Goal: Transaction & Acquisition: Purchase product/service

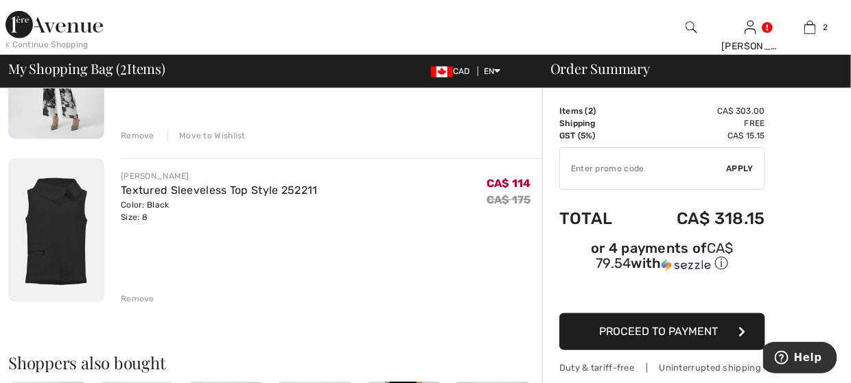
scroll to position [137, 0]
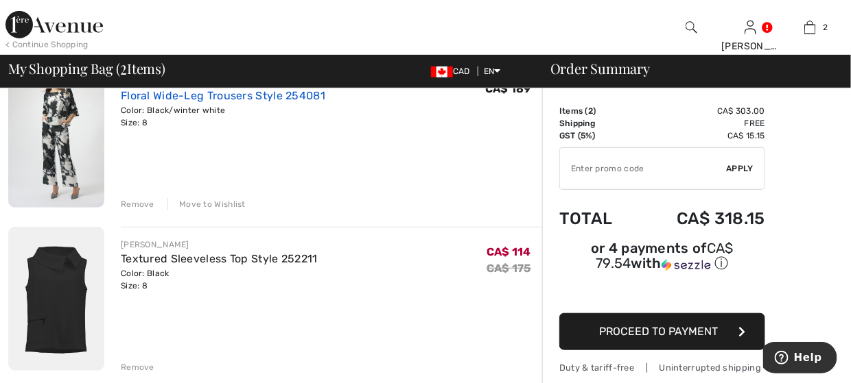
click at [173, 95] on link "Floral Wide-Leg Trousers Style 254081" at bounding box center [223, 95] width 204 height 13
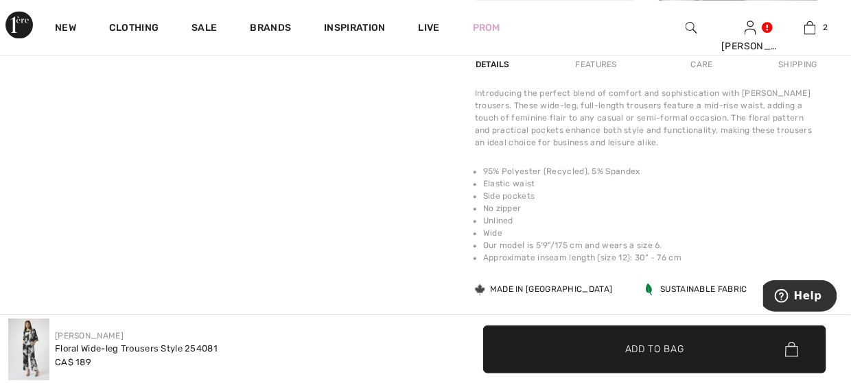
scroll to position [892, 0]
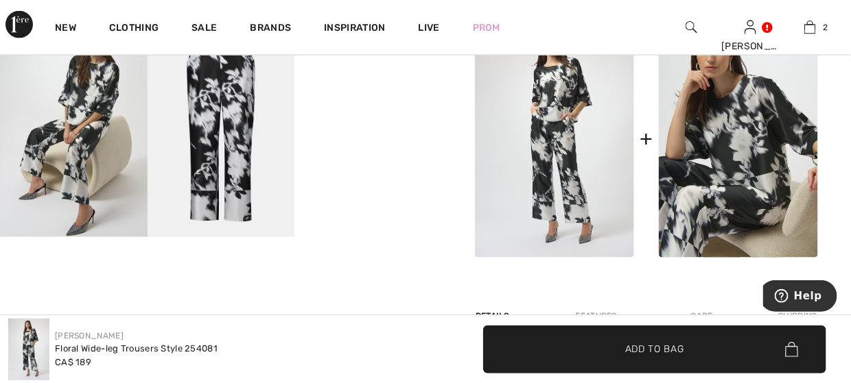
click at [231, 104] on img at bounding box center [220, 126] width 147 height 221
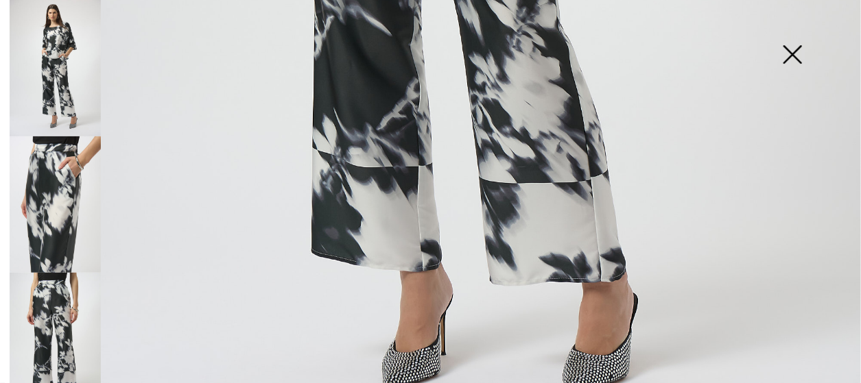
scroll to position [823, 0]
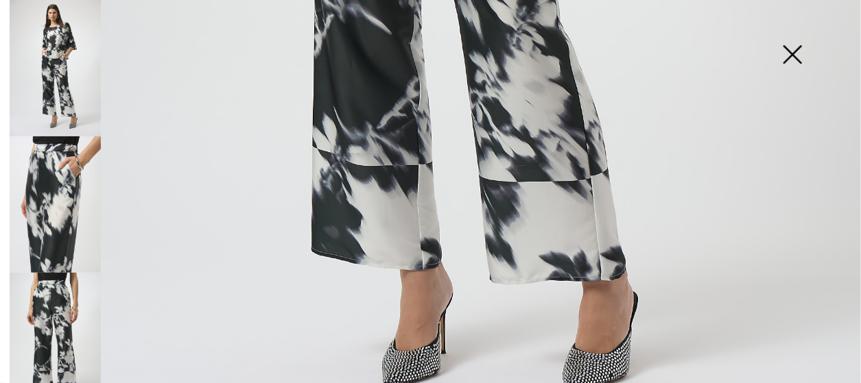
click at [793, 51] on img at bounding box center [792, 56] width 69 height 71
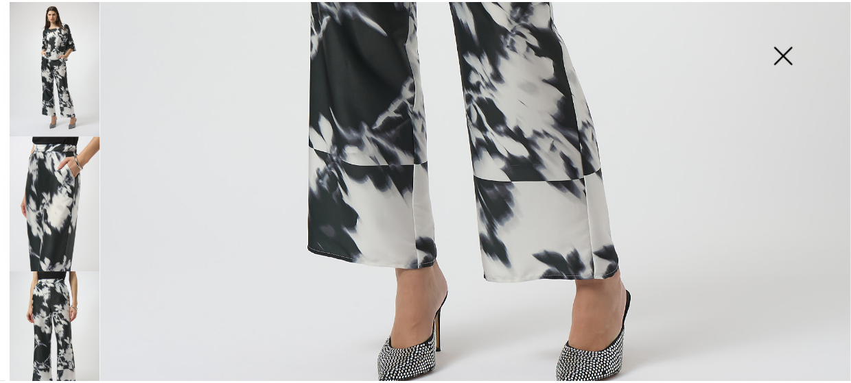
scroll to position [617, 0]
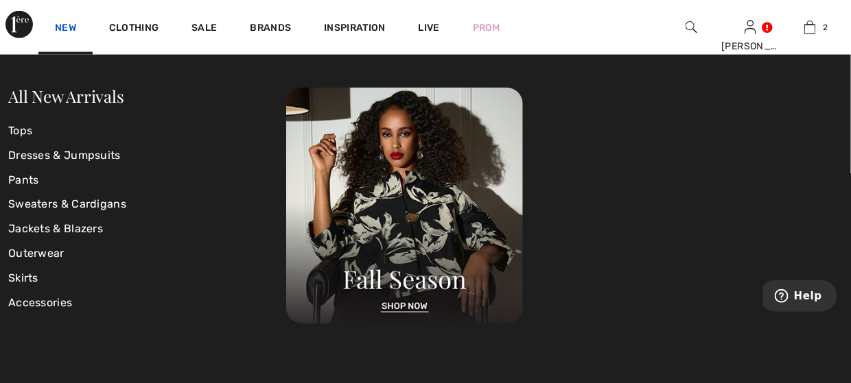
click at [67, 29] on link "New" at bounding box center [65, 29] width 21 height 14
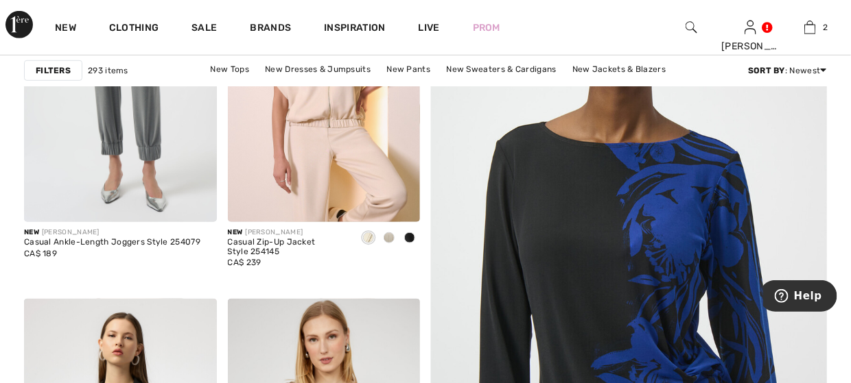
scroll to position [206, 0]
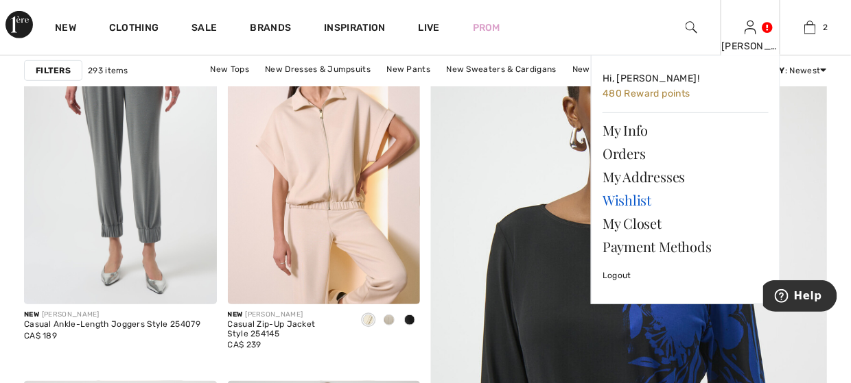
click at [622, 199] on link "Wishlist" at bounding box center [685, 200] width 166 height 23
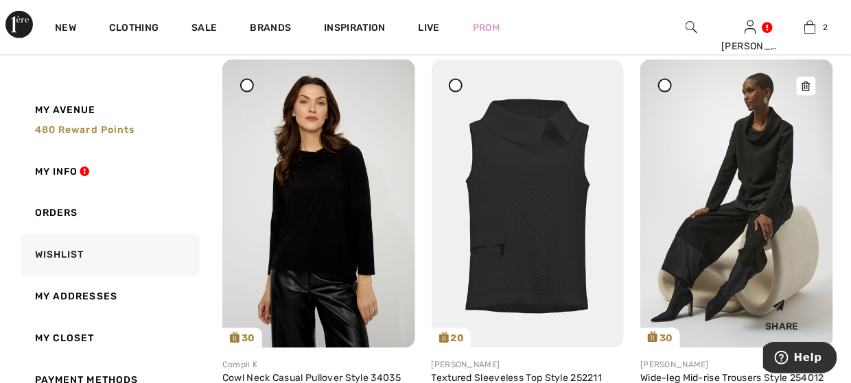
scroll to position [617, 0]
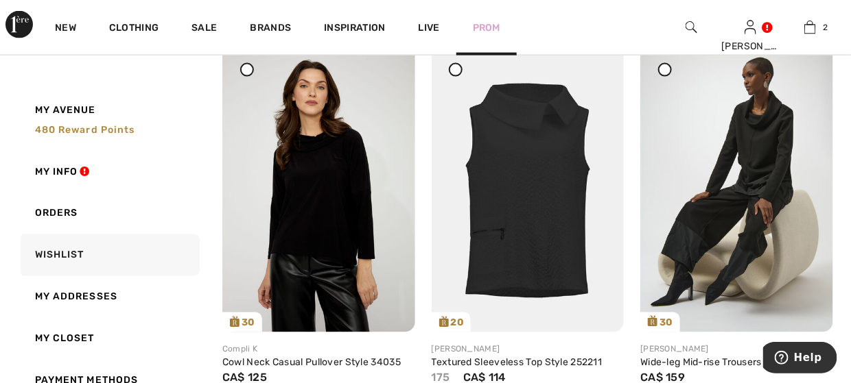
drag, startPoint x: 802, startPoint y: 68, endPoint x: 484, endPoint y: 38, distance: 319.0
click at [802, 58] on icon at bounding box center [806, 54] width 8 height 10
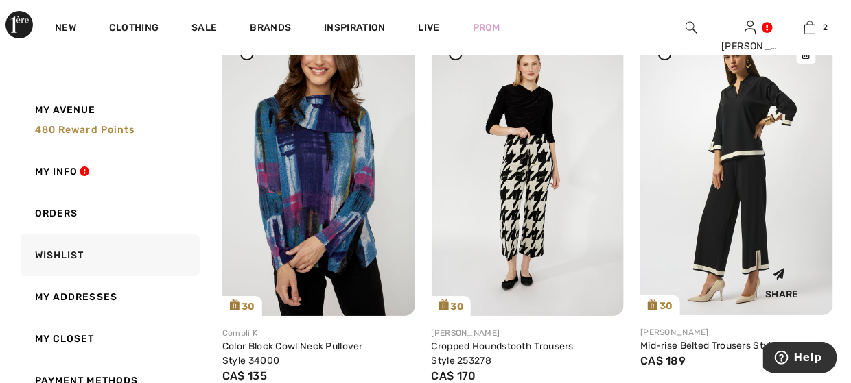
scroll to position [1441, 0]
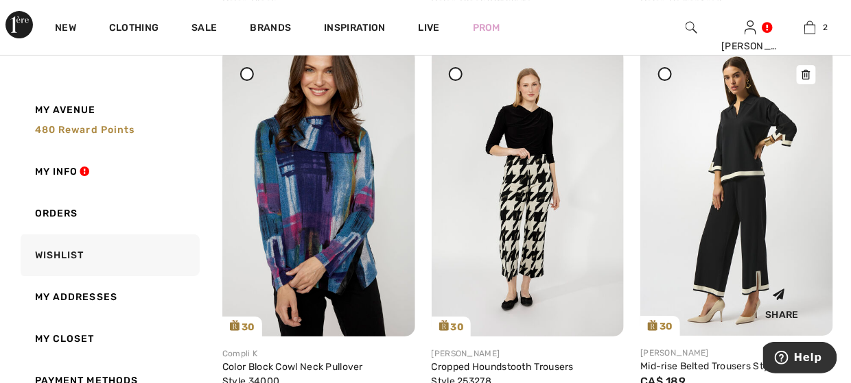
click at [759, 193] on img at bounding box center [736, 192] width 193 height 288
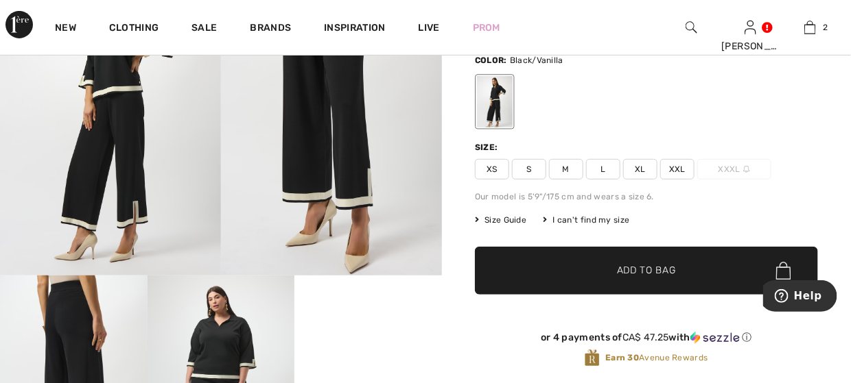
scroll to position [137, 0]
